Goal: Task Accomplishment & Management: Manage account settings

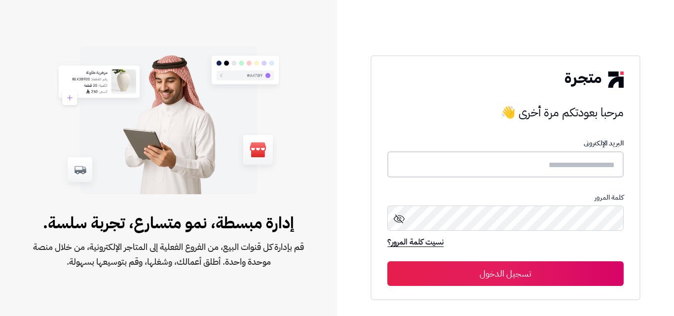
click at [544, 168] on input "text" at bounding box center [505, 164] width 236 height 26
click at [553, 164] on input "text" at bounding box center [505, 164] width 236 height 26
click at [553, 165] on input "text" at bounding box center [505, 164] width 236 height 26
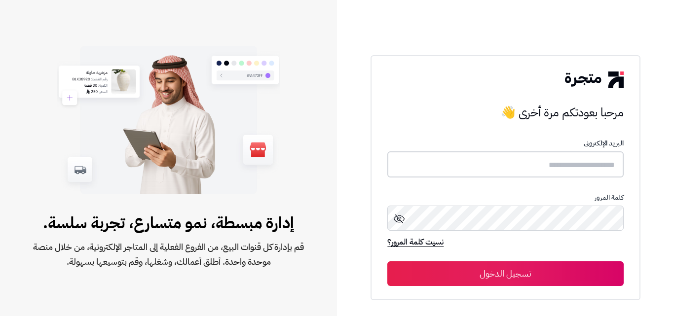
click at [551, 172] on input "text" at bounding box center [505, 164] width 236 height 26
paste input "**********"
type input "**********"
click at [568, 275] on button "تسجيل الدخول" at bounding box center [505, 274] width 236 height 25
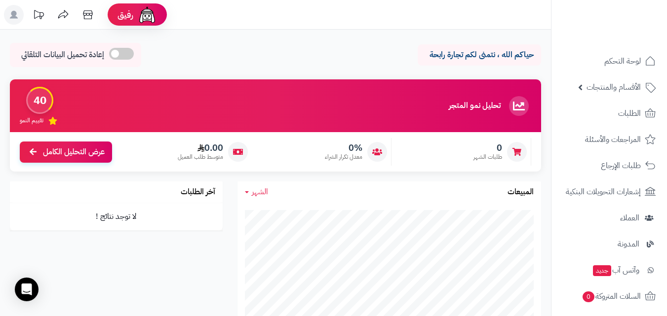
scroll to position [449, 0]
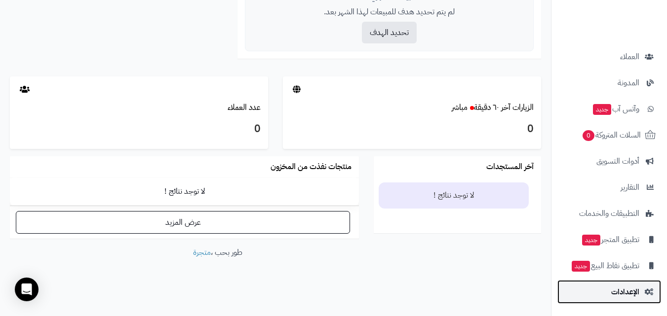
click at [629, 284] on link "الإعدادات" at bounding box center [609, 292] width 104 height 24
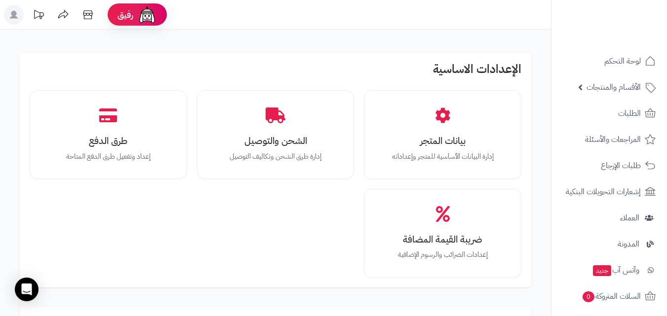
scroll to position [148, 0]
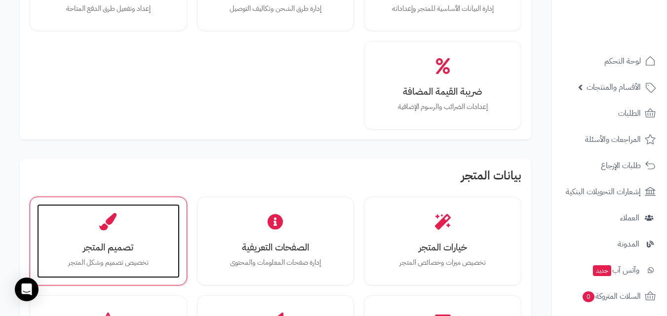
click at [135, 217] on div "تصميم المتجر تخصيص تصميم وشكل المتجر" at bounding box center [108, 241] width 143 height 74
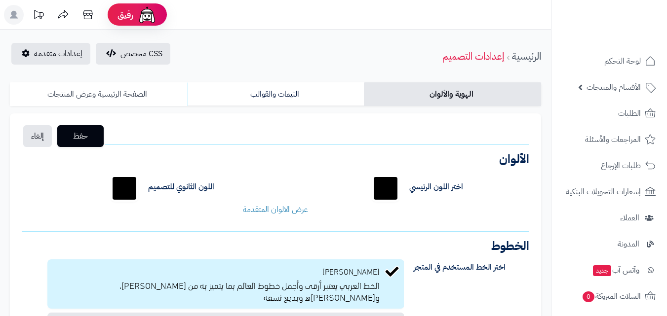
click at [148, 88] on link "الصفحة الرئيسية وعرض المنتجات" at bounding box center [98, 94] width 177 height 24
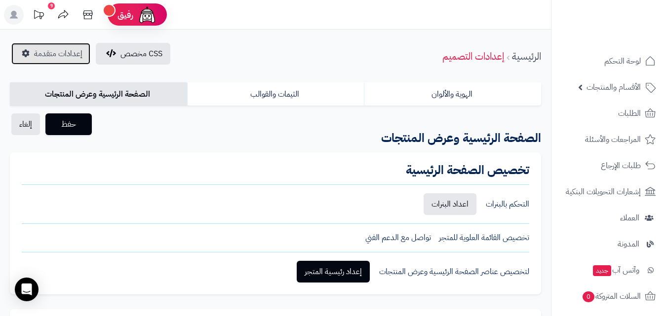
click at [75, 53] on span "إعدادات متقدمة" at bounding box center [58, 54] width 48 height 12
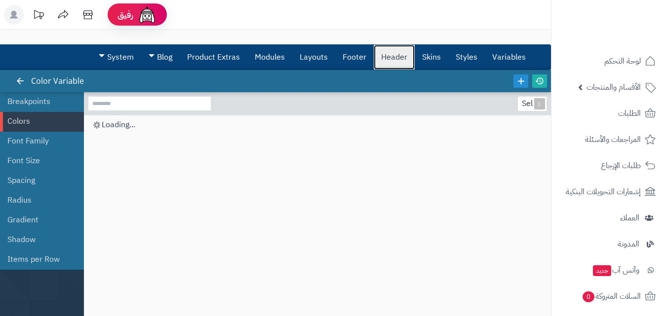
click at [392, 59] on link "Header" at bounding box center [394, 57] width 41 height 25
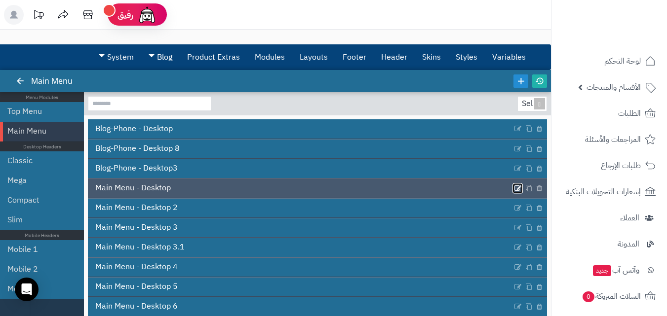
click at [514, 189] on icon at bounding box center [518, 188] width 8 height 8
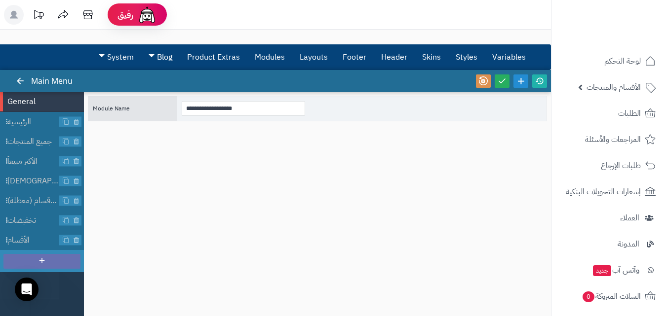
click at [42, 257] on icon at bounding box center [42, 260] width 9 height 9
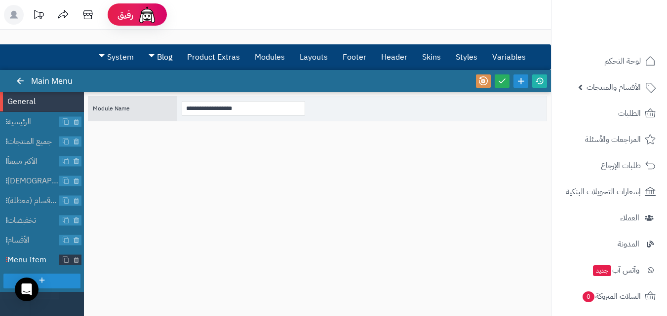
click at [38, 262] on span "Menu Item" at bounding box center [33, 260] width 52 height 11
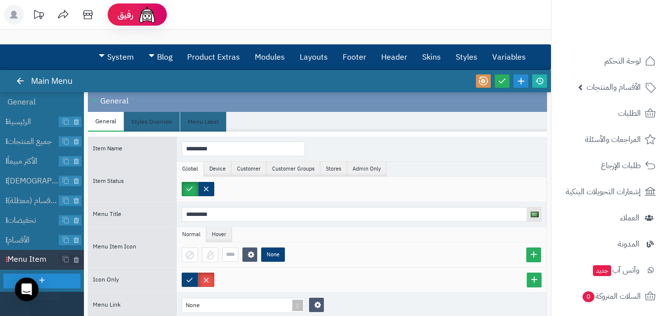
scroll to position [43, 0]
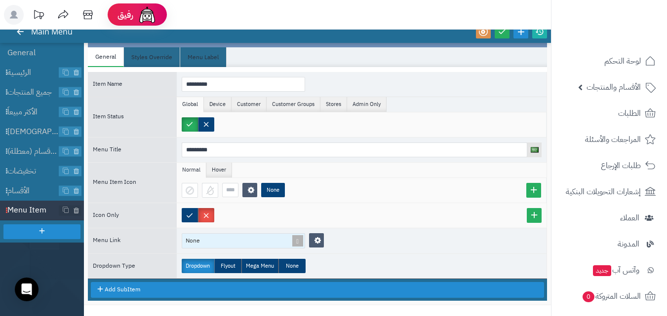
click at [226, 242] on div "None" at bounding box center [243, 240] width 123 height 15
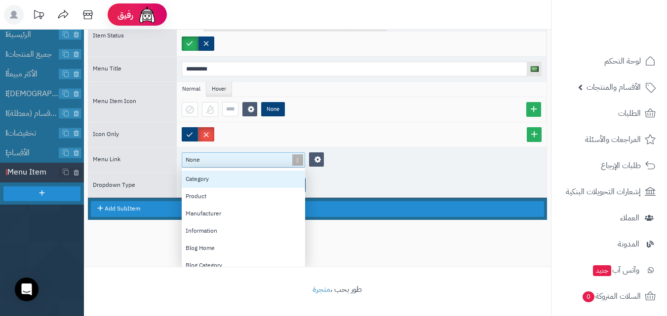
scroll to position [35, 0]
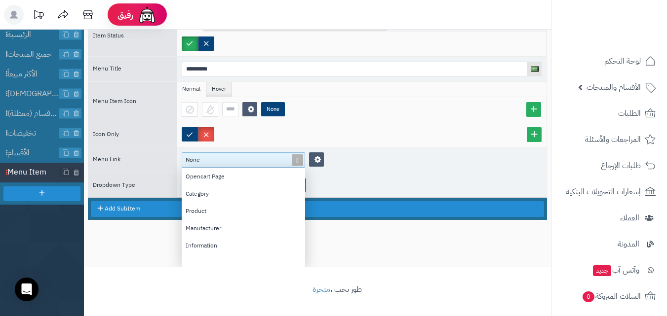
click at [262, 156] on div "None" at bounding box center [239, 160] width 114 height 14
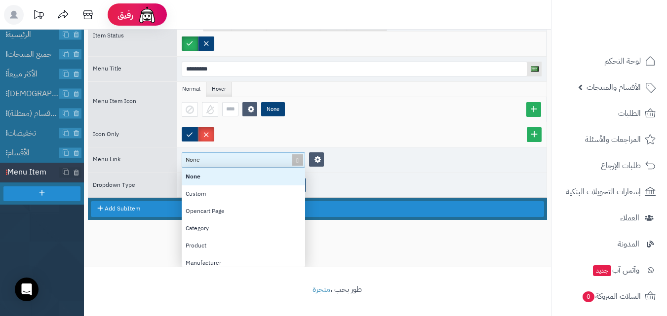
click at [370, 167] on div "Item Name ********* Item Status Global Device Customer Customer Groups Stores A…" at bounding box center [317, 92] width 459 height 212
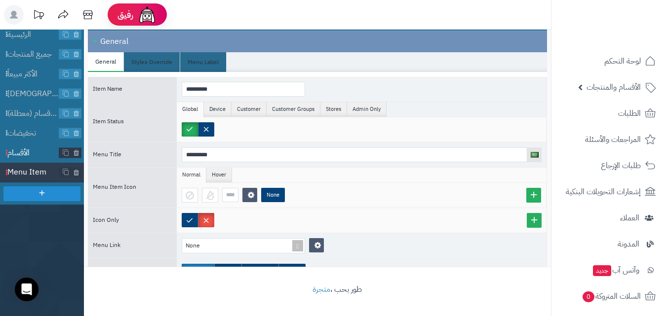
click at [29, 151] on span "الأقسام" at bounding box center [33, 153] width 52 height 11
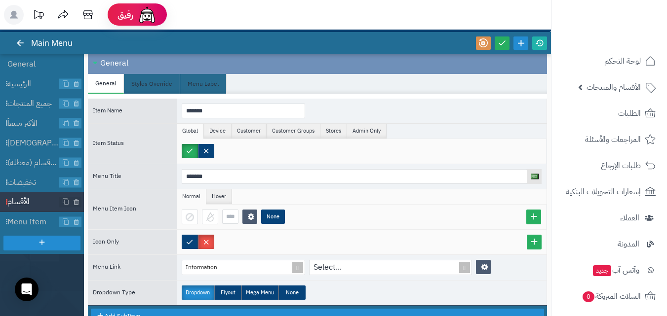
scroll to position [43, 0]
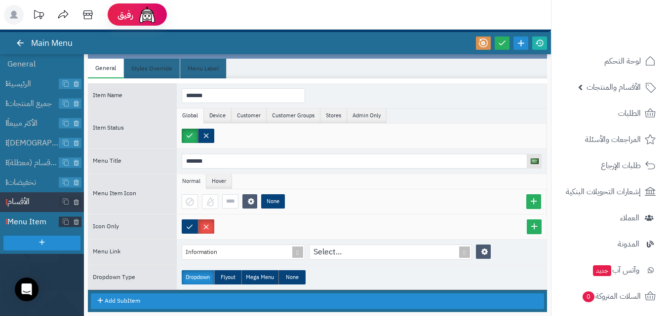
click at [35, 223] on span "Menu Item" at bounding box center [33, 222] width 52 height 11
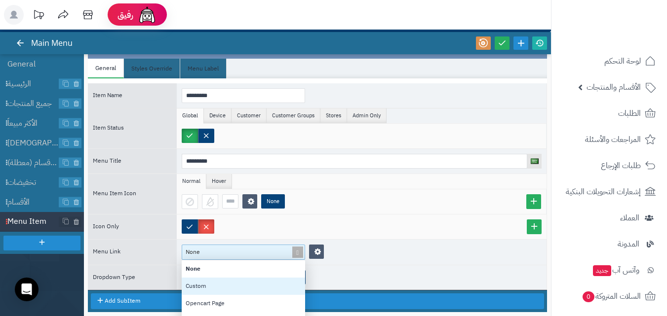
click at [265, 251] on div "None None Custom Opencart Page Category Product Manufacturer Information Blog H…" at bounding box center [243, 252] width 123 height 15
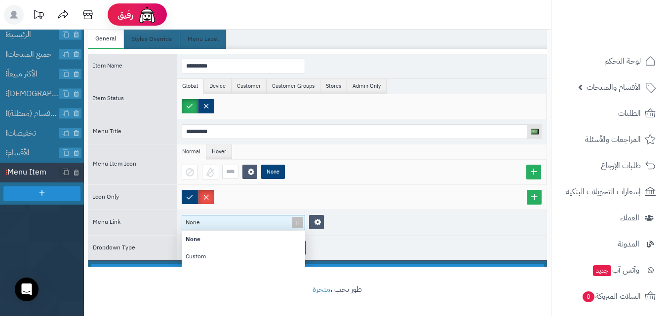
scroll to position [0, 0]
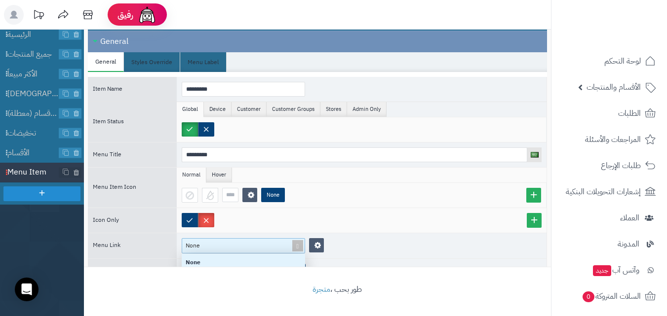
click at [272, 244] on div "None" at bounding box center [239, 246] width 114 height 14
click at [58, 235] on ul "General الرئيسية جميع المنتجات الأكثر مبيعاً ًوصل حديثا تصفح الاقسام (معطلة) تخ…" at bounding box center [42, 163] width 84 height 316
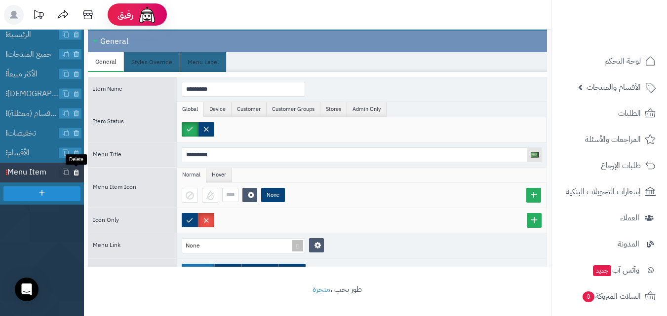
click at [76, 173] on icon at bounding box center [76, 172] width 6 height 8
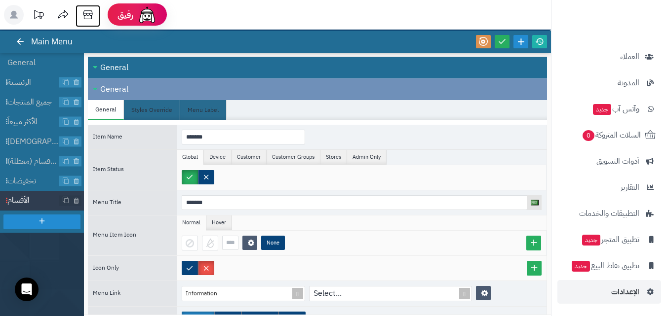
scroll to position [87, 0]
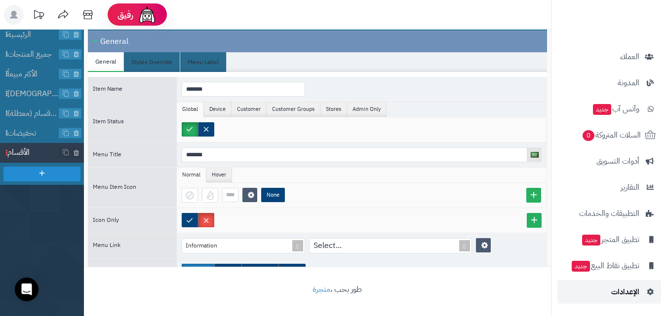
click at [623, 300] on link "الإعدادات" at bounding box center [609, 292] width 104 height 24
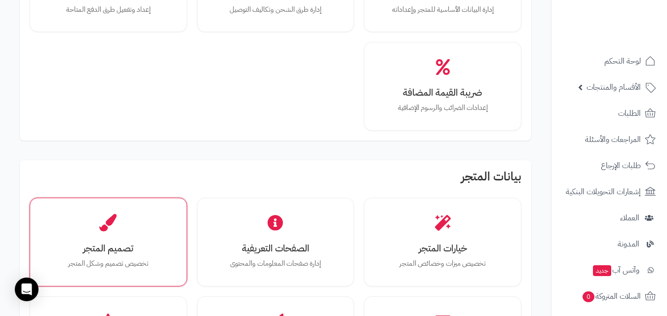
scroll to position [148, 0]
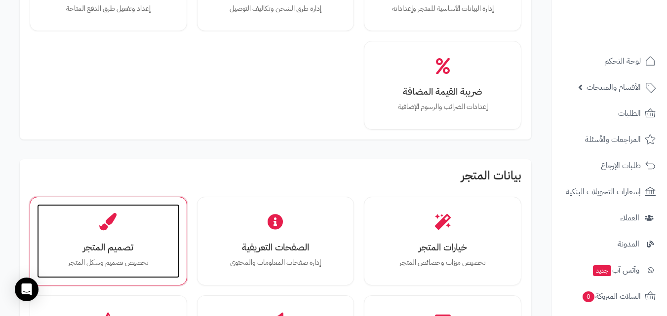
click at [141, 217] on div "تصميم المتجر تخصيص تصميم وشكل المتجر" at bounding box center [108, 241] width 143 height 74
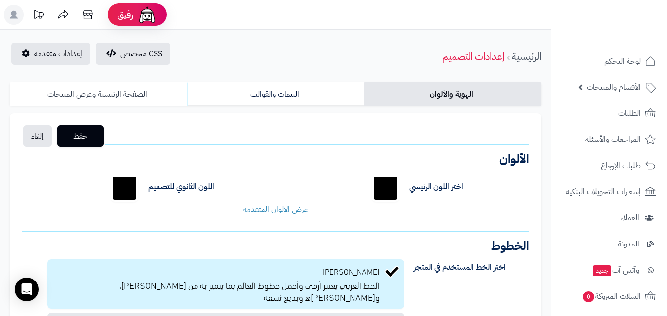
click at [154, 100] on link "الصفحة الرئيسية وعرض المنتجات" at bounding box center [98, 94] width 177 height 24
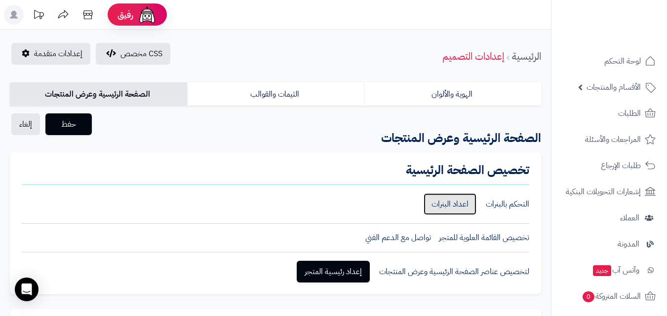
click at [446, 208] on link "اعداد البنرات" at bounding box center [449, 204] width 53 height 22
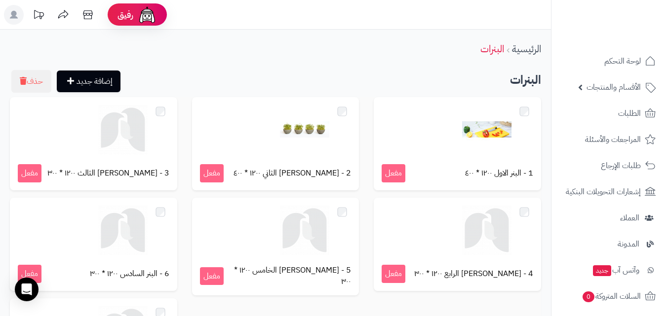
click at [348, 71] on h2 "البنرات" at bounding box center [275, 80] width 531 height 20
click at [12, 13] on icon at bounding box center [14, 15] width 8 height 8
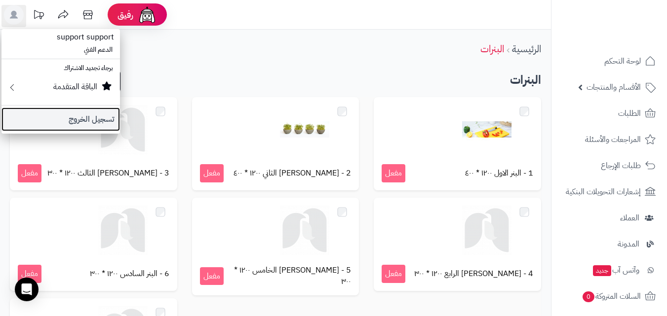
click at [87, 116] on link "تسجيل الخروج" at bounding box center [60, 120] width 118 height 24
